Goal: Navigation & Orientation: Find specific page/section

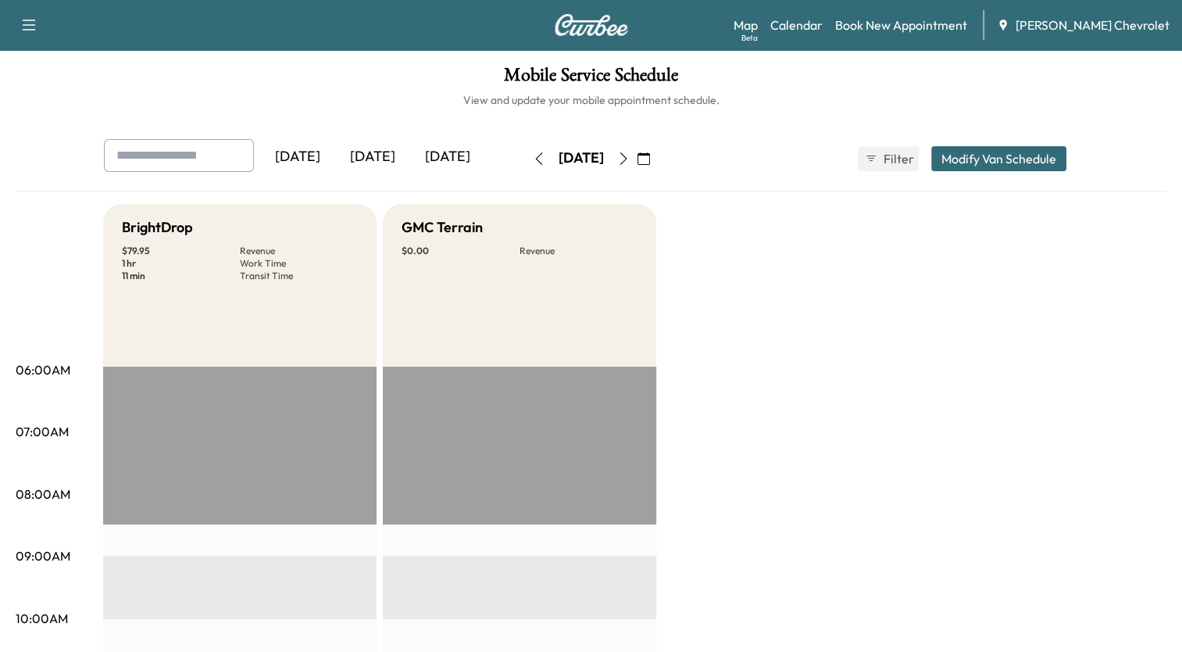
click at [650, 158] on icon "button" at bounding box center [644, 158] width 13 height 13
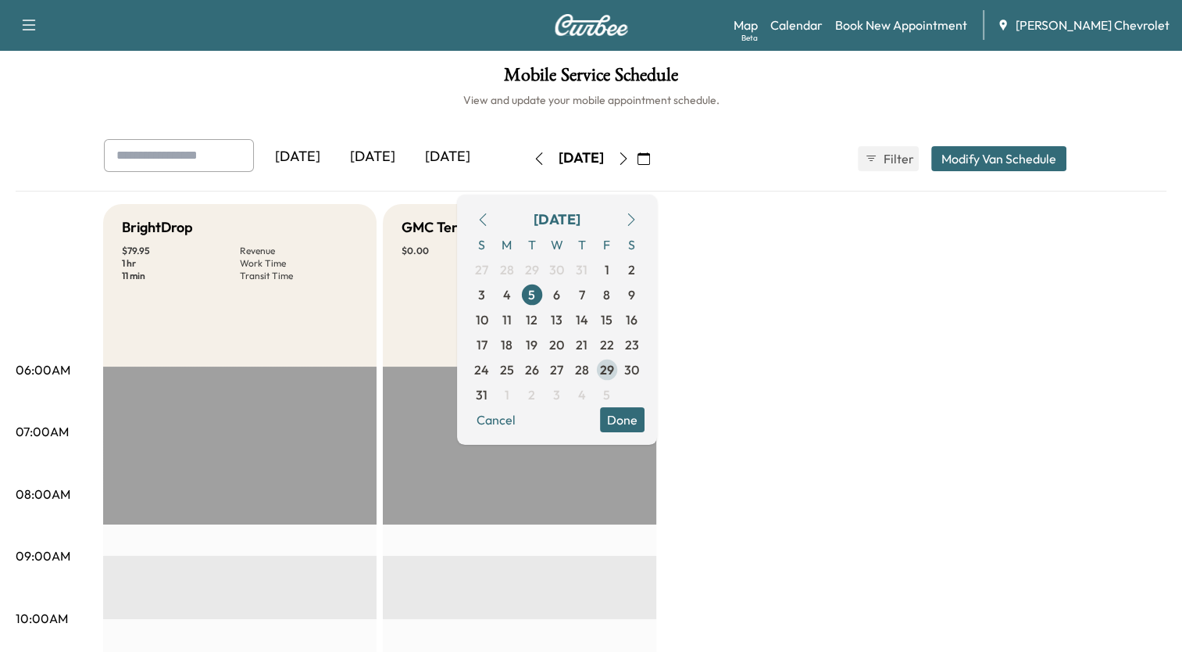
click at [614, 366] on span "29" at bounding box center [607, 369] width 14 height 19
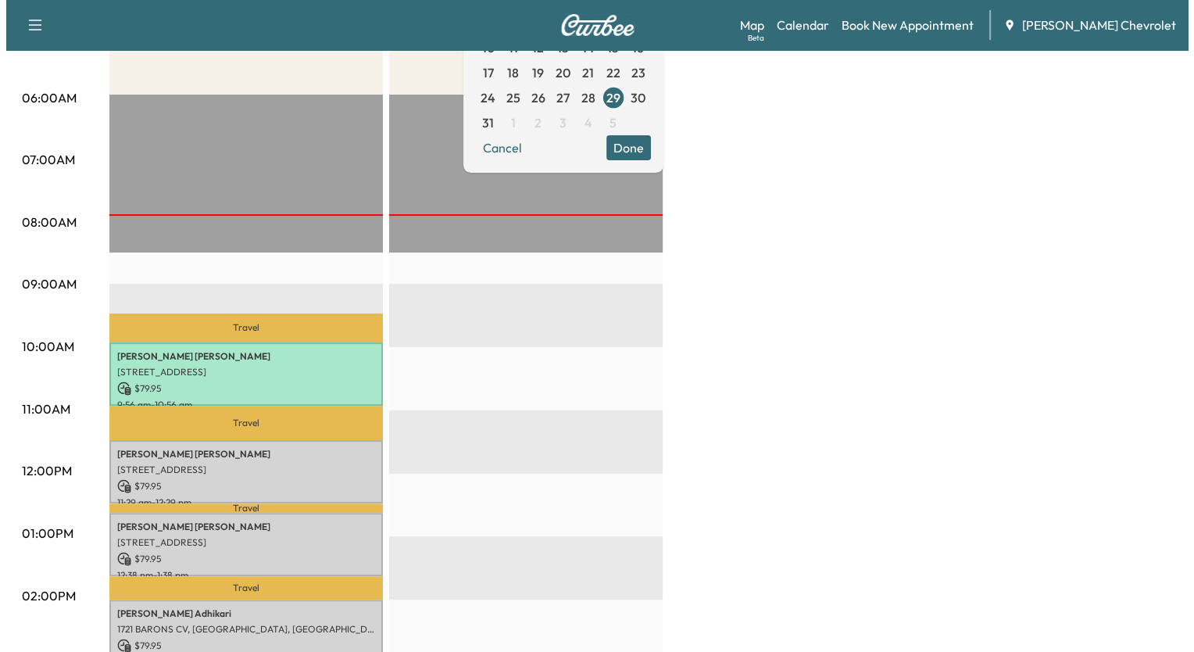
scroll to position [313, 0]
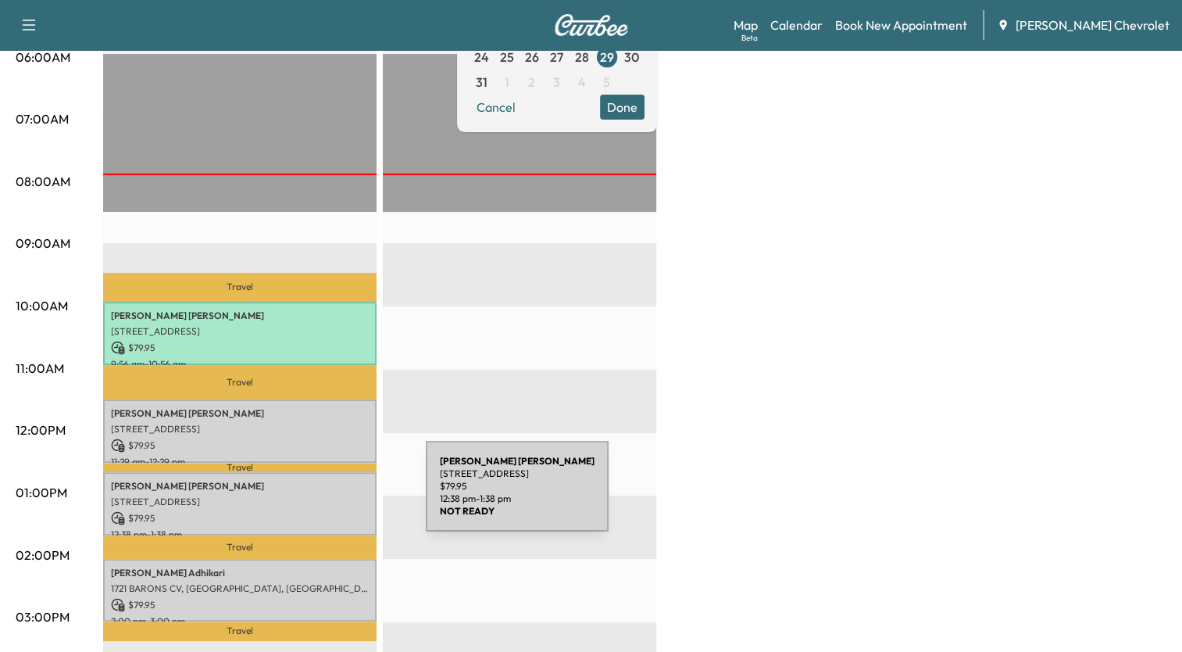
click at [309, 495] on p "[STREET_ADDRESS]" at bounding box center [240, 501] width 258 height 13
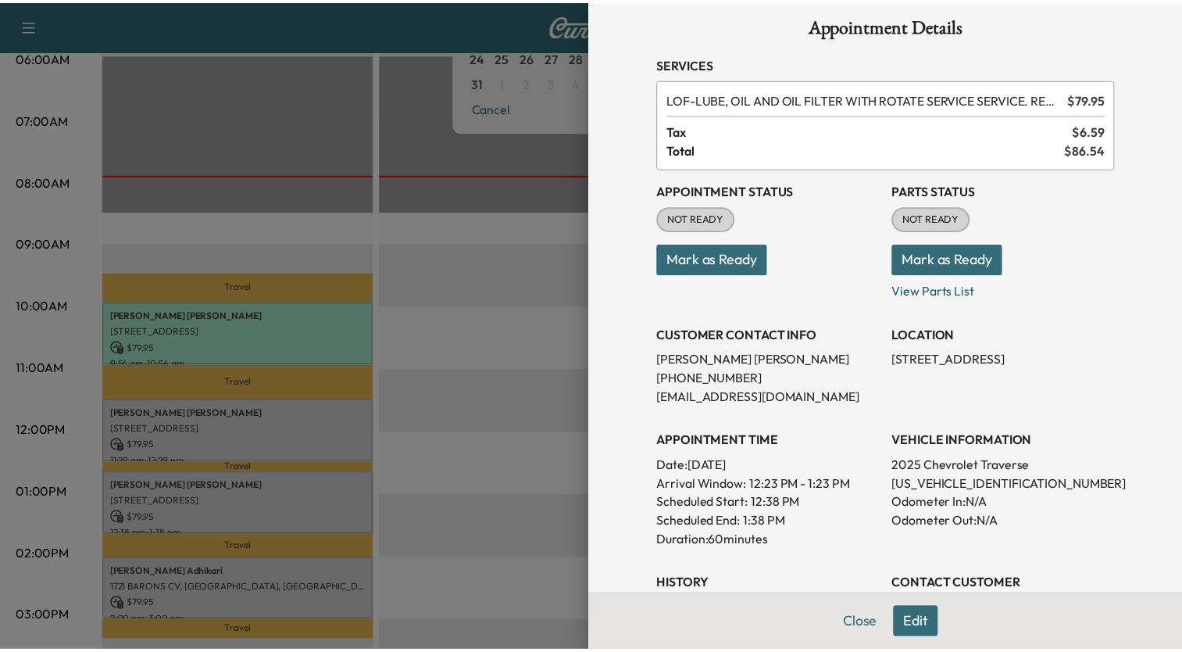
scroll to position [0, 0]
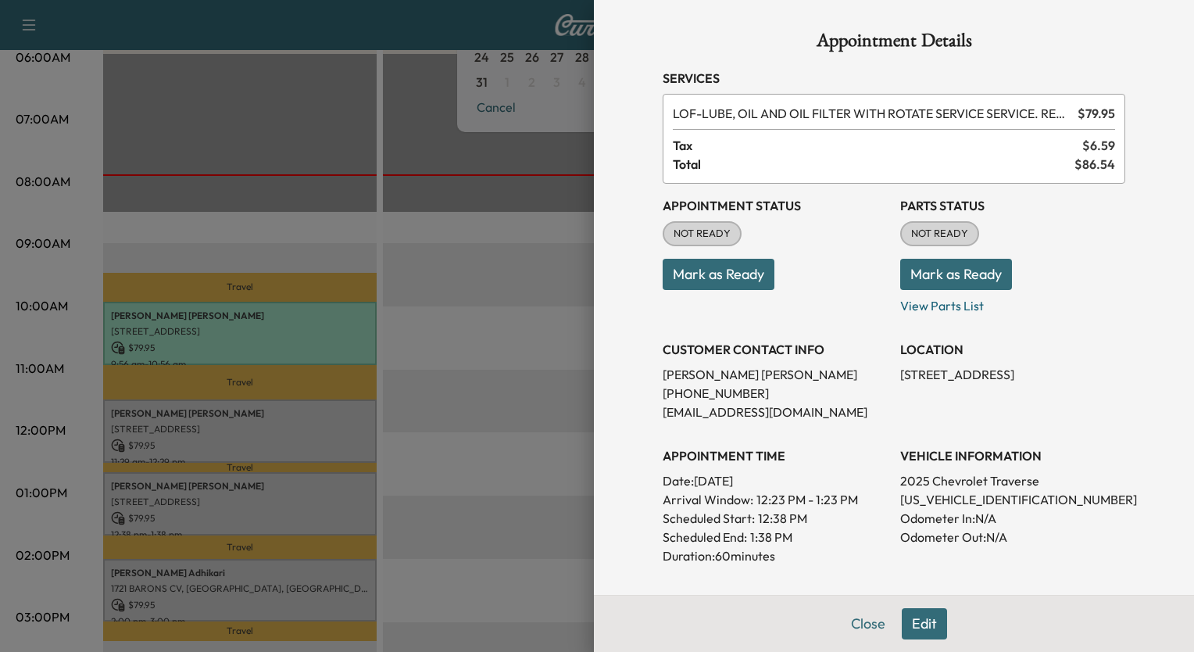
click at [427, 220] on div at bounding box center [597, 326] width 1194 height 652
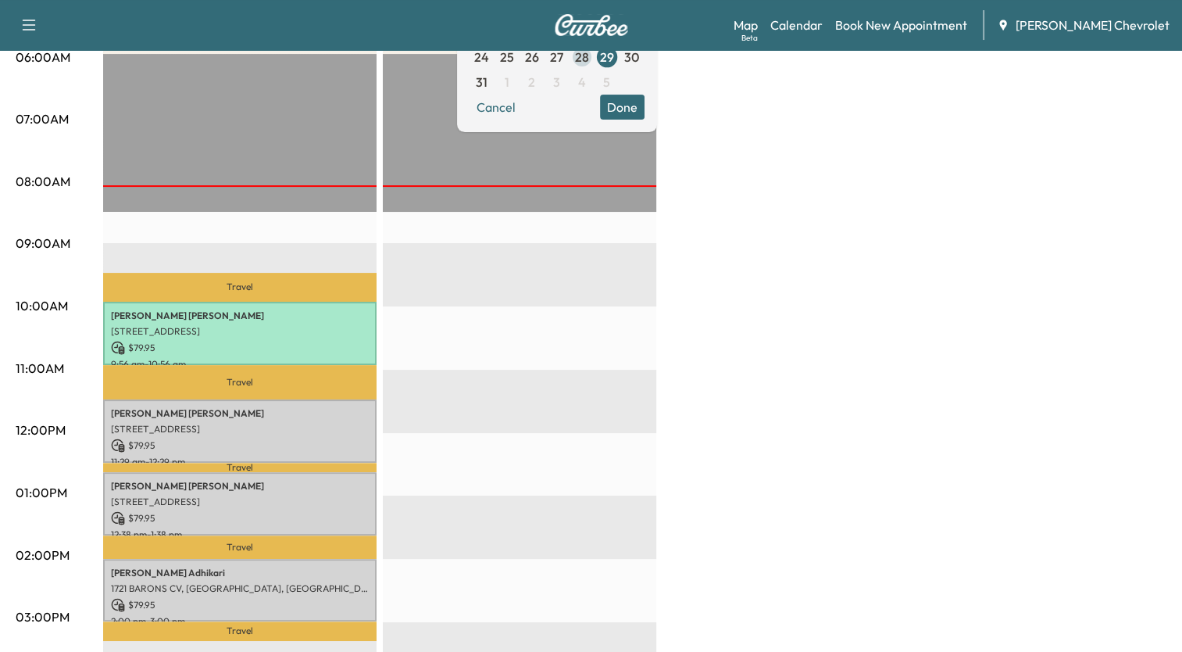
click at [589, 60] on span "28" at bounding box center [582, 57] width 14 height 19
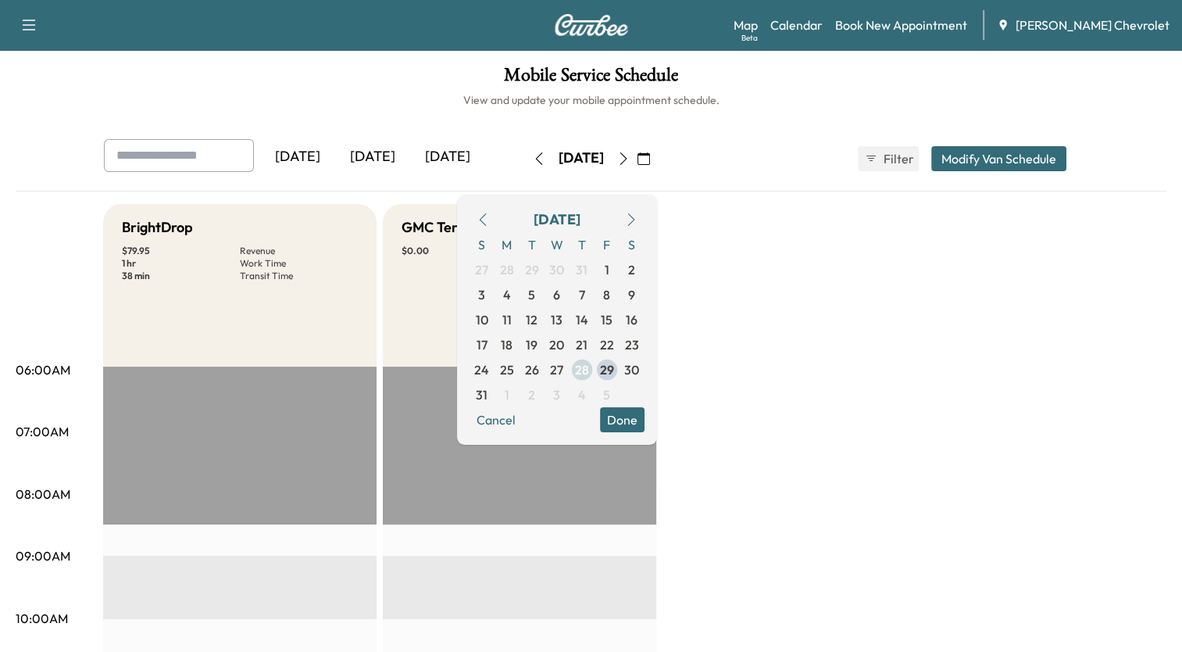
click at [589, 366] on span "28" at bounding box center [582, 369] width 14 height 19
click at [614, 373] on span "29" at bounding box center [607, 369] width 14 height 19
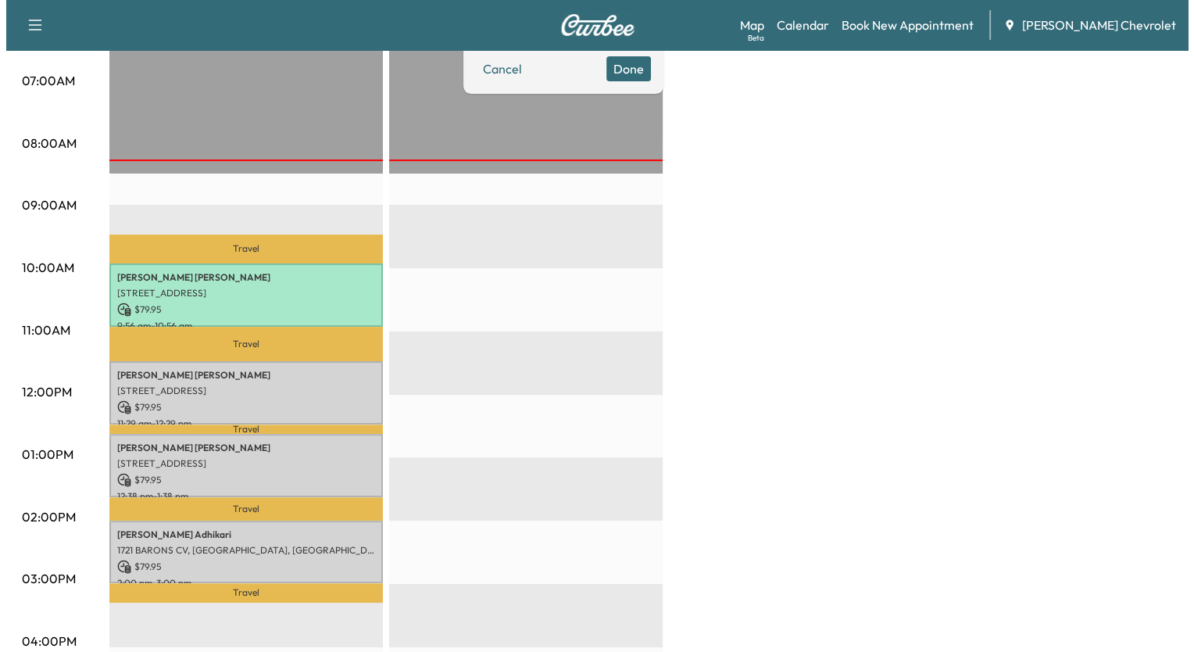
scroll to position [375, 0]
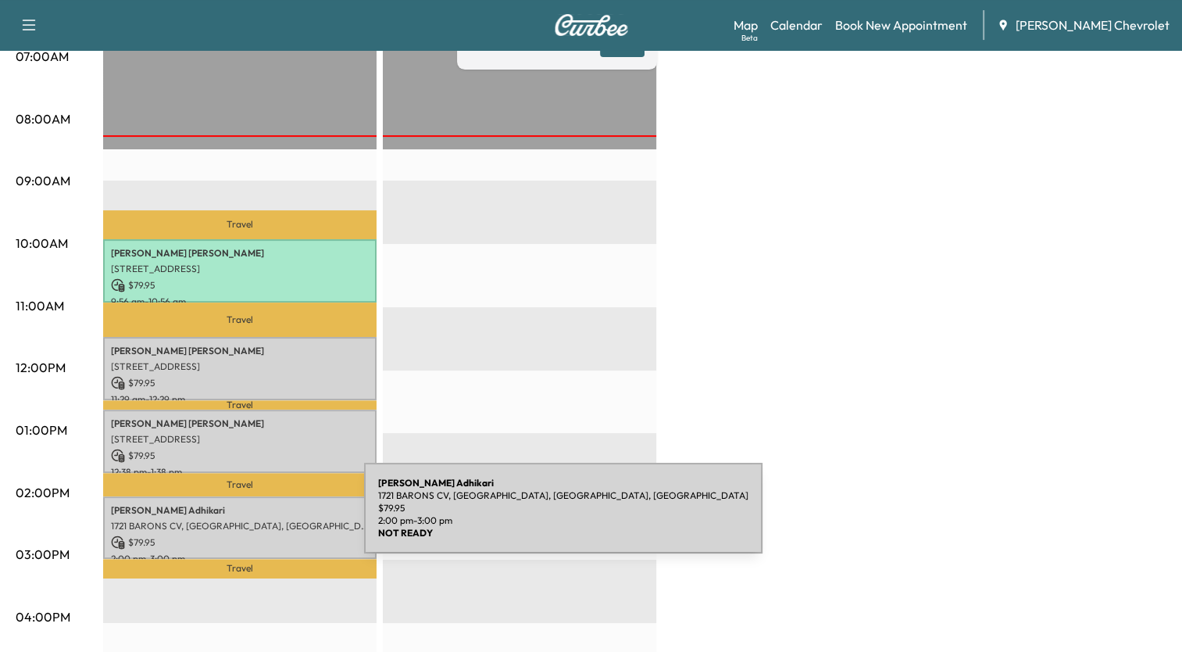
click at [247, 520] on p "1721 BARONS CV, [GEOGRAPHIC_DATA], [GEOGRAPHIC_DATA], [GEOGRAPHIC_DATA]" at bounding box center [240, 526] width 258 height 13
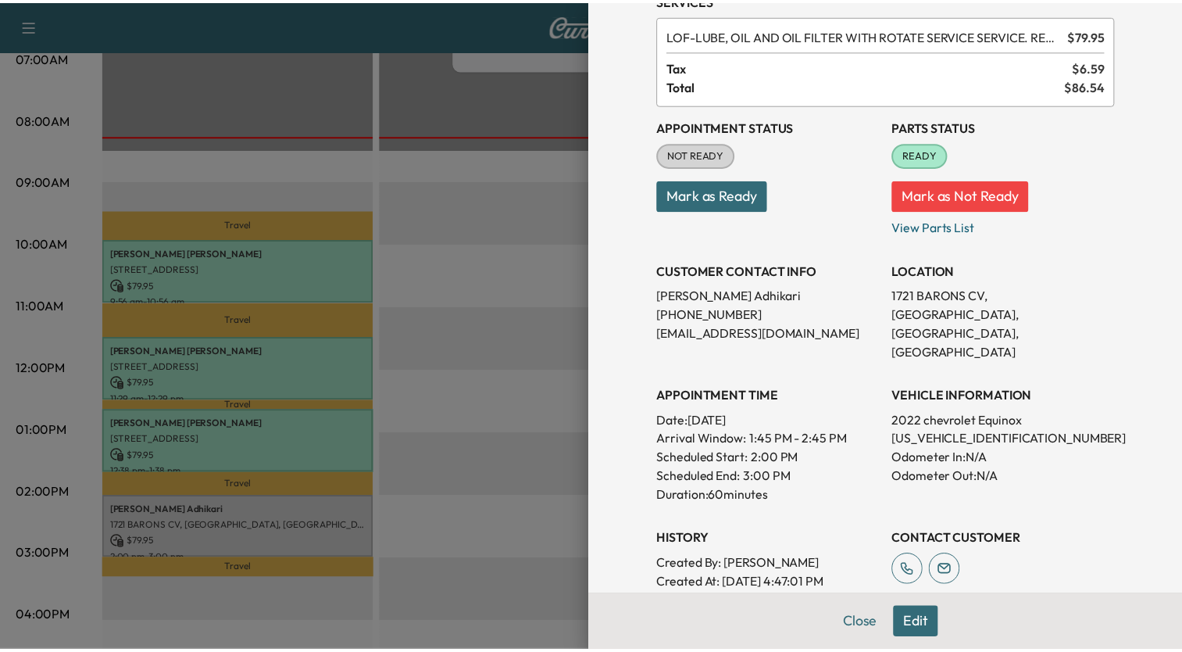
scroll to position [0, 0]
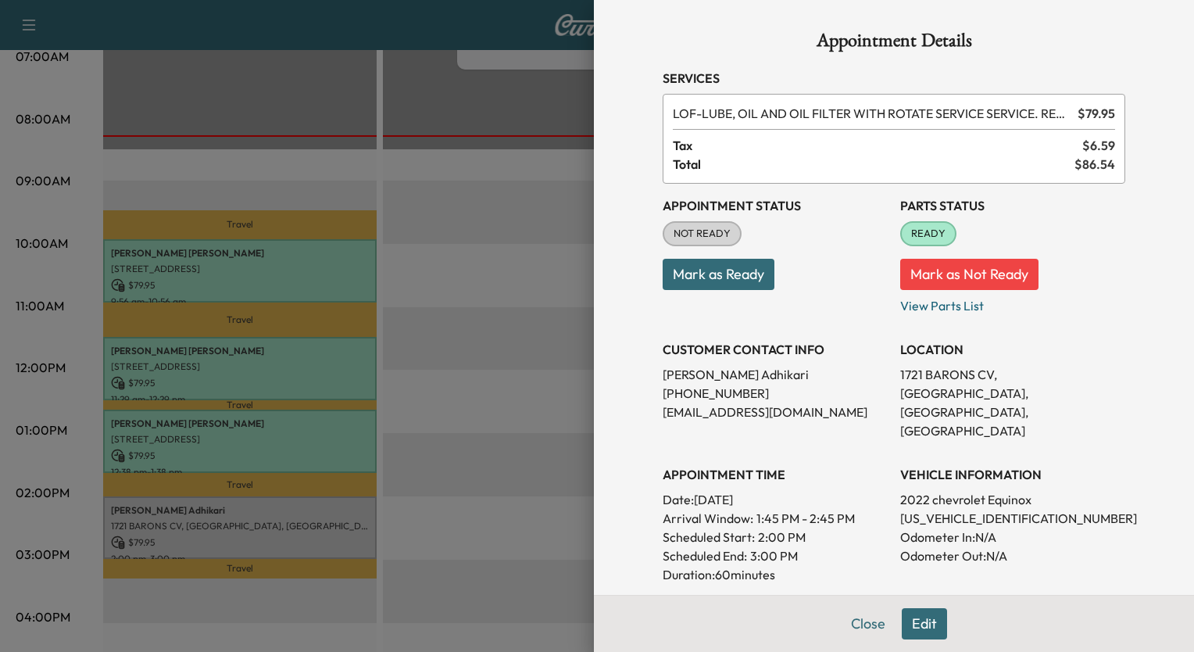
click at [545, 172] on div at bounding box center [597, 326] width 1194 height 652
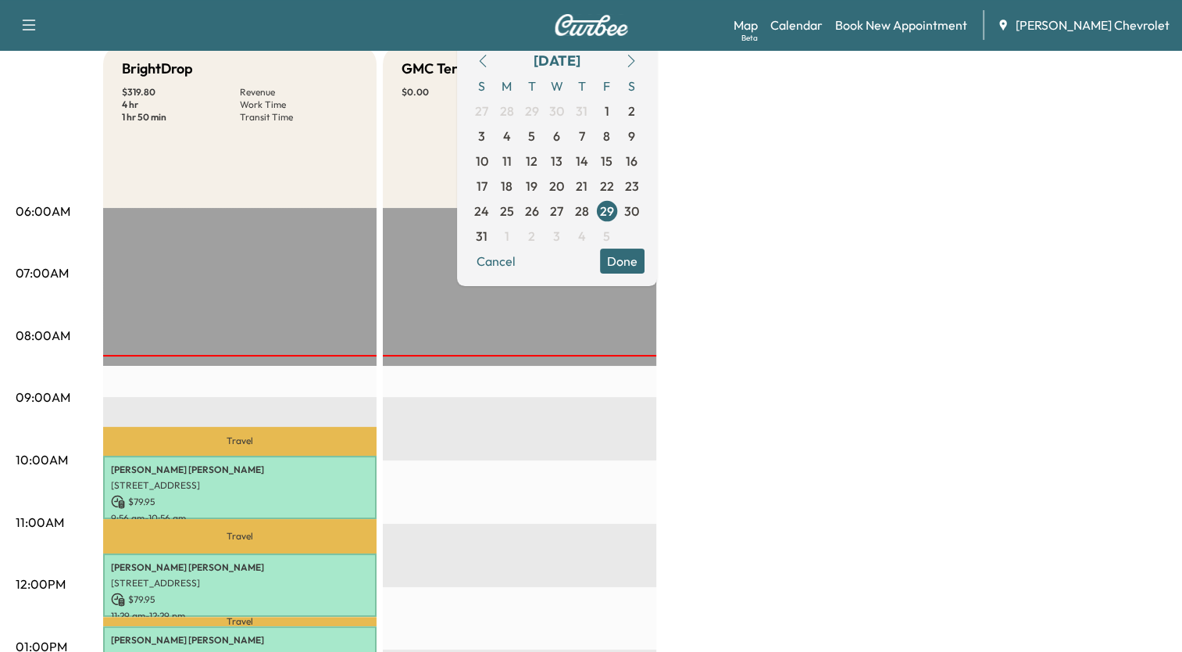
scroll to position [156, 0]
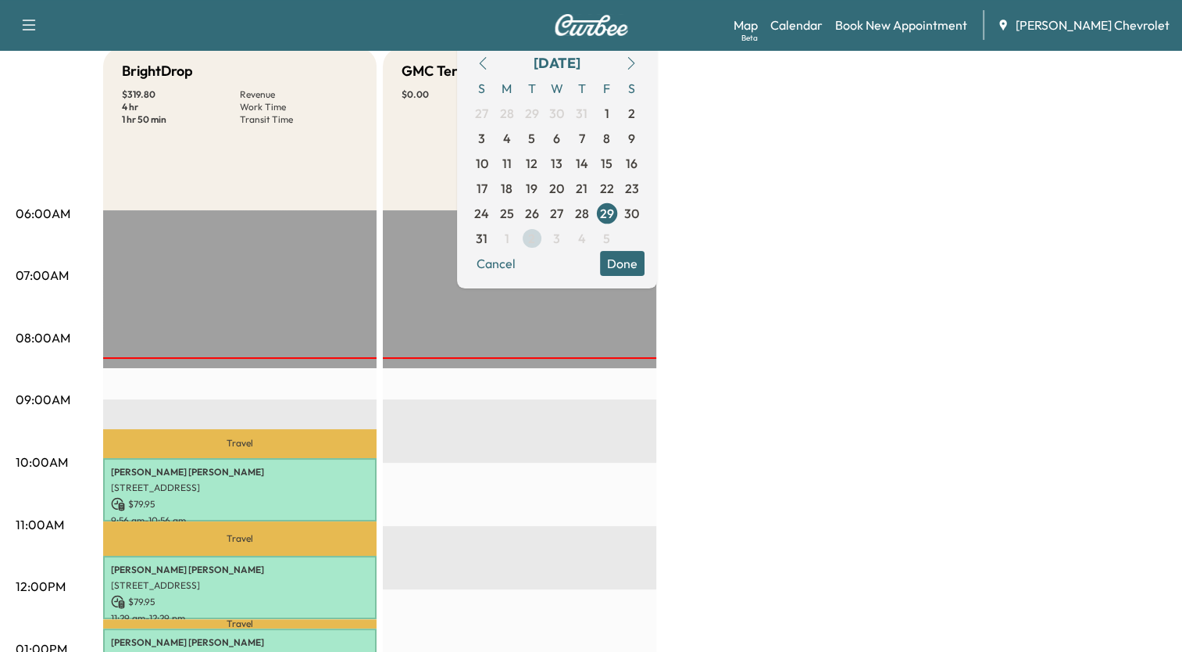
click at [535, 240] on span "2" at bounding box center [531, 238] width 7 height 19
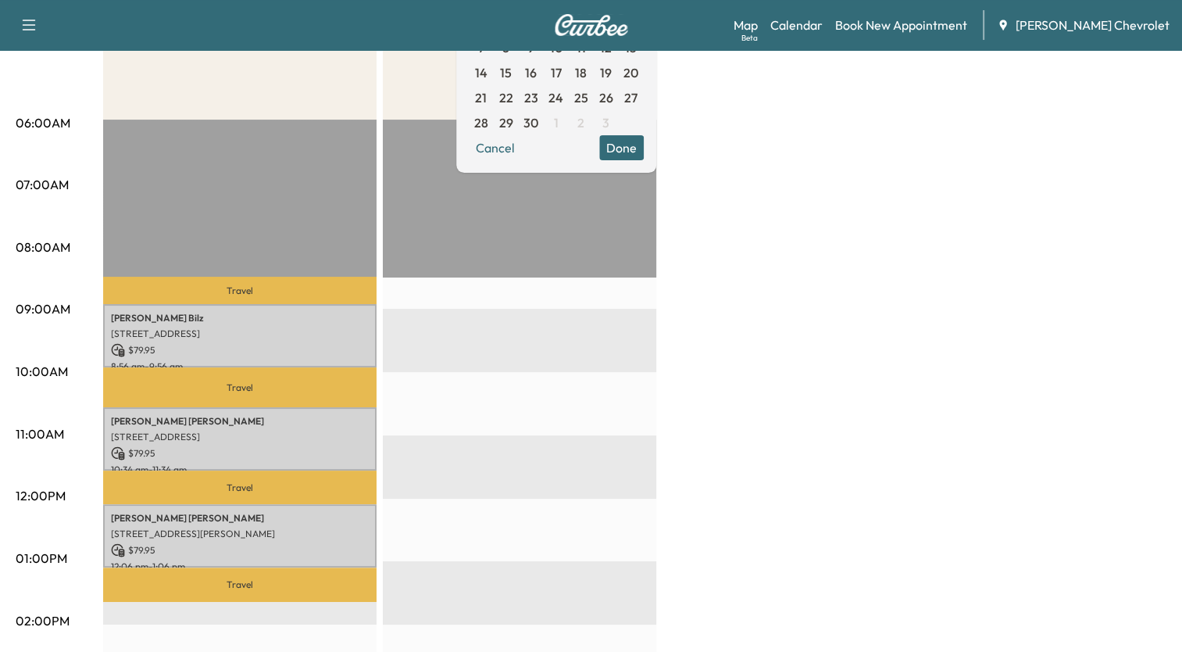
scroll to position [250, 0]
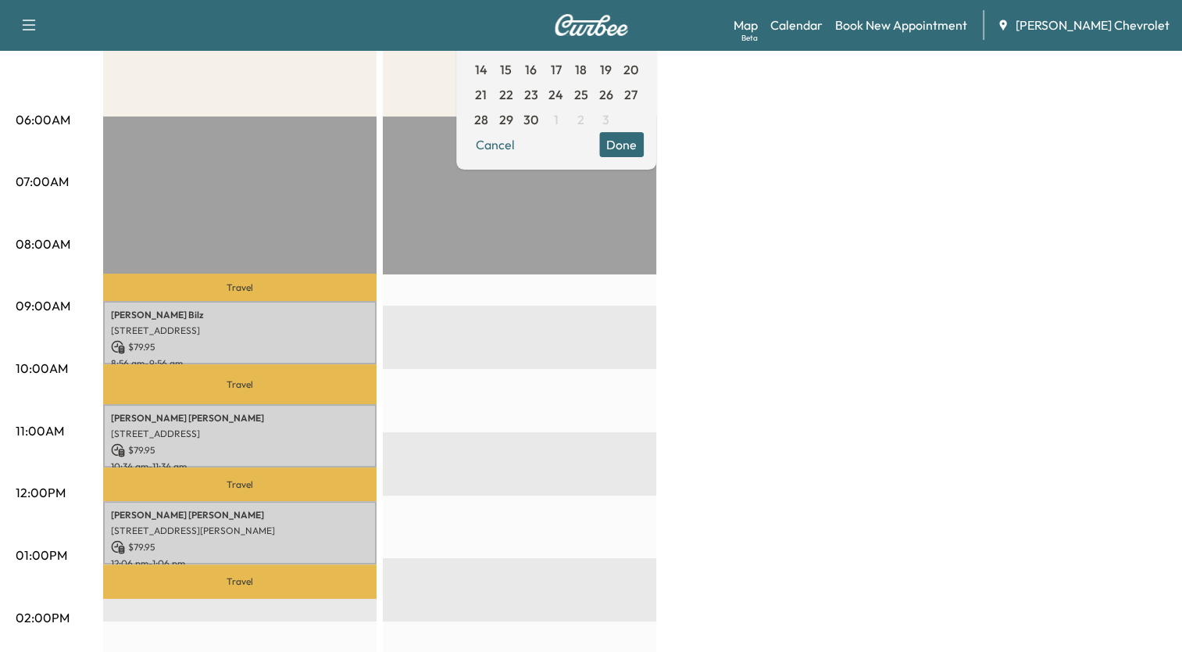
click at [644, 140] on button "Done" at bounding box center [621, 144] width 45 height 25
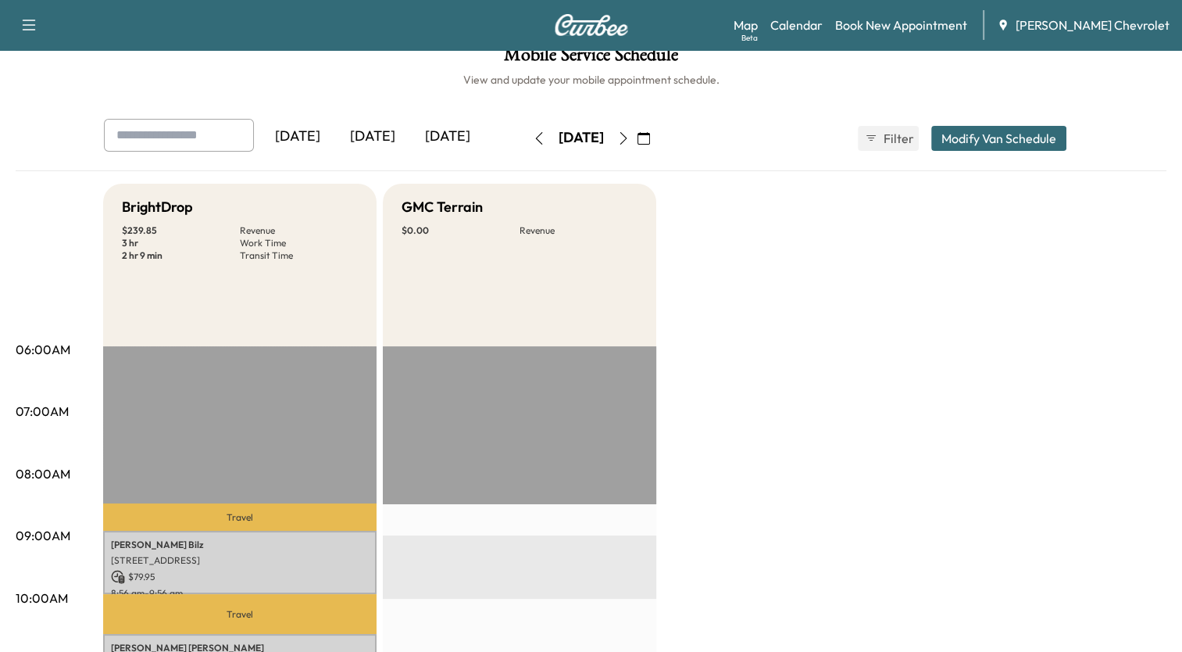
scroll to position [0, 0]
